Goal: Find specific page/section: Find specific page/section

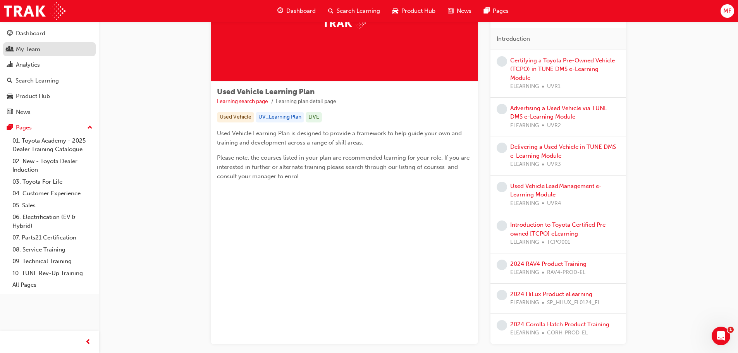
click at [35, 51] on div "My Team" at bounding box center [28, 49] width 24 height 9
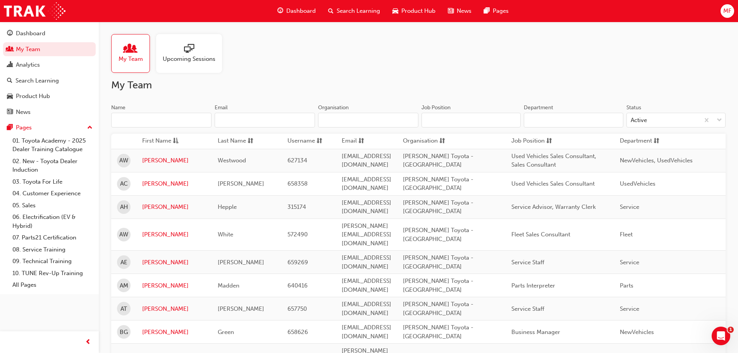
click at [155, 120] on input "Name" at bounding box center [161, 120] width 100 height 15
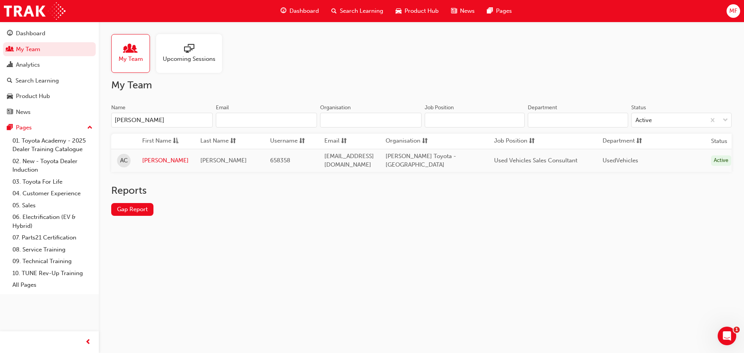
type input "[PERSON_NAME]"
click at [147, 159] on link "[PERSON_NAME]" at bounding box center [165, 160] width 46 height 9
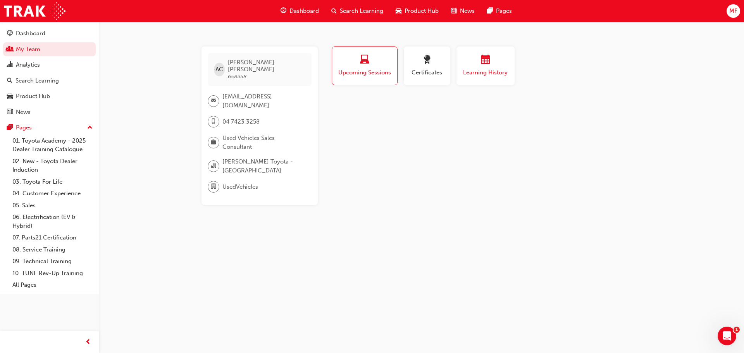
drag, startPoint x: 477, startPoint y: 59, endPoint x: 483, endPoint y: 71, distance: 13.9
click at [477, 62] on div "button" at bounding box center [485, 61] width 46 height 12
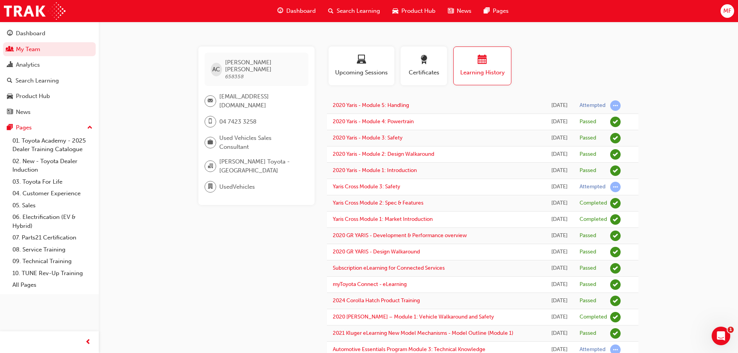
drag, startPoint x: 158, startPoint y: 246, endPoint x: 158, endPoint y: 241, distance: 4.6
